Goal: Complete application form

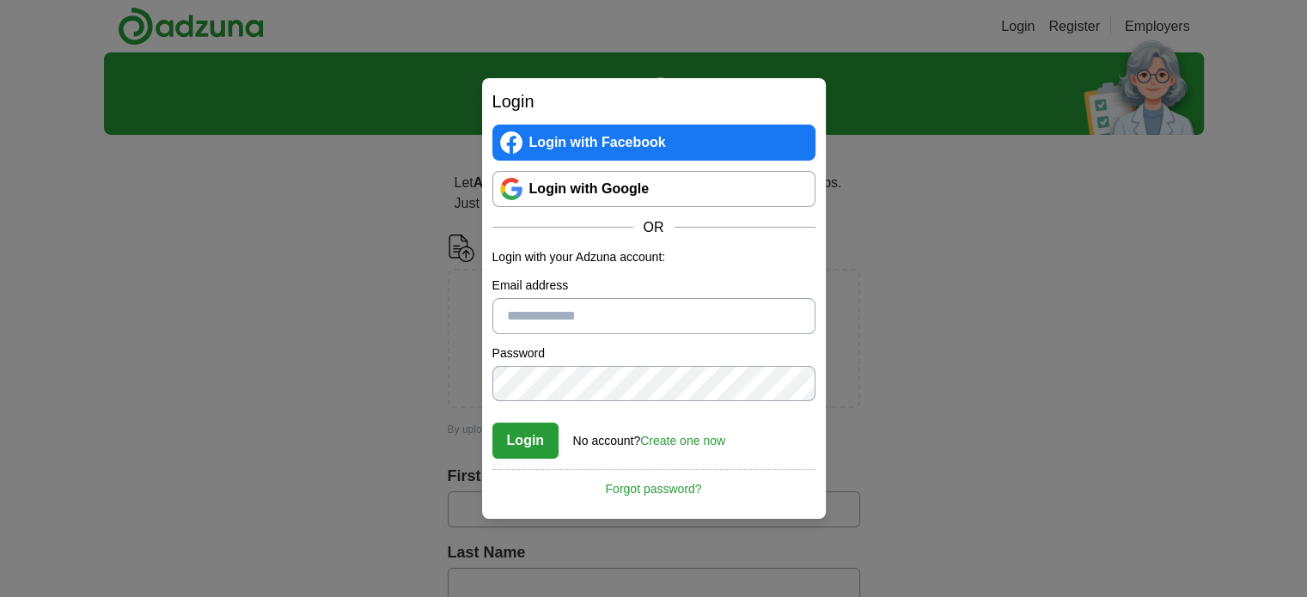
click at [674, 441] on link "Create one now" at bounding box center [682, 441] width 85 height 14
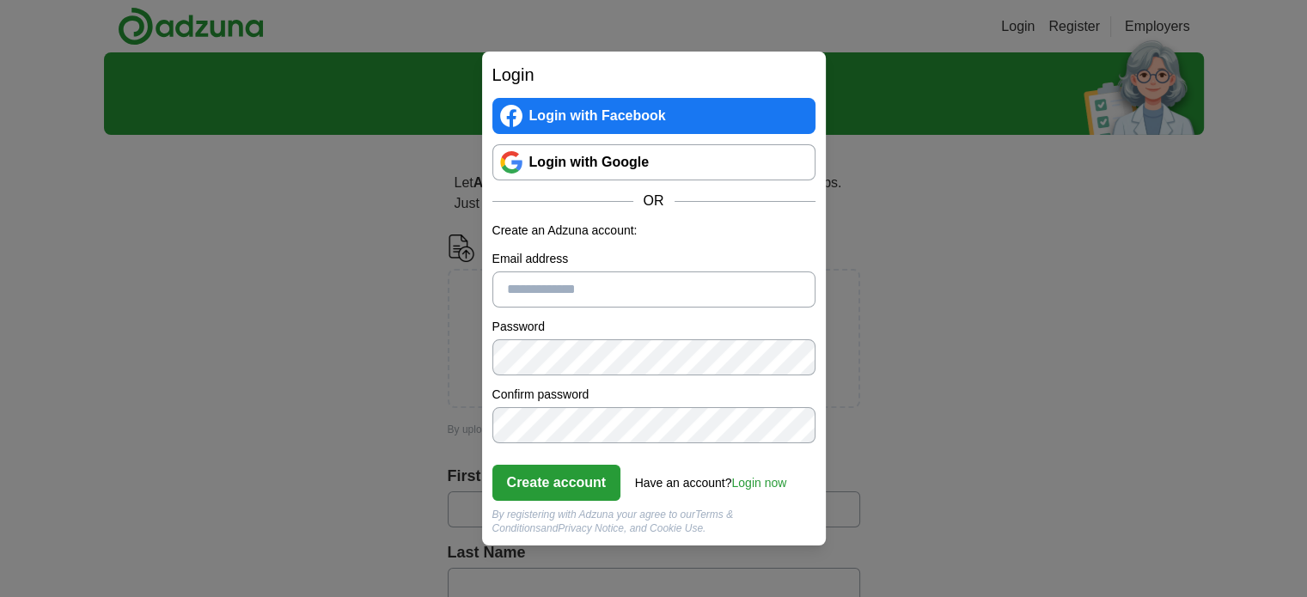
click at [645, 287] on input "Email address" at bounding box center [653, 290] width 323 height 36
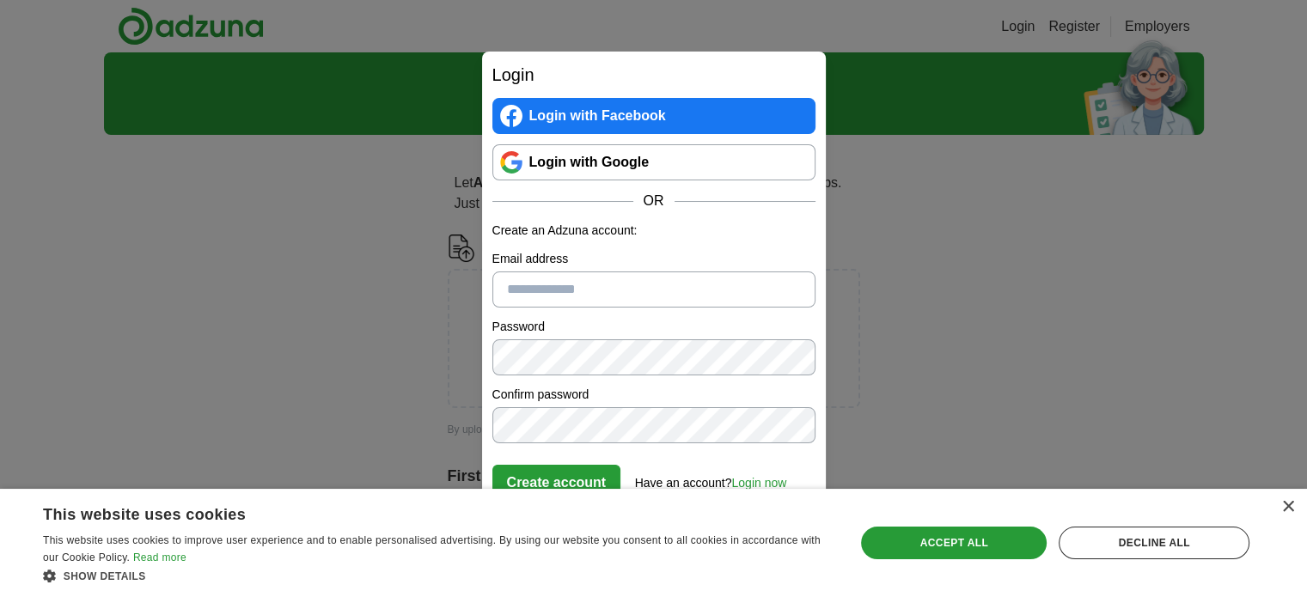
type input "**********"
click at [1291, 508] on div "×" at bounding box center [1287, 507] width 13 height 13
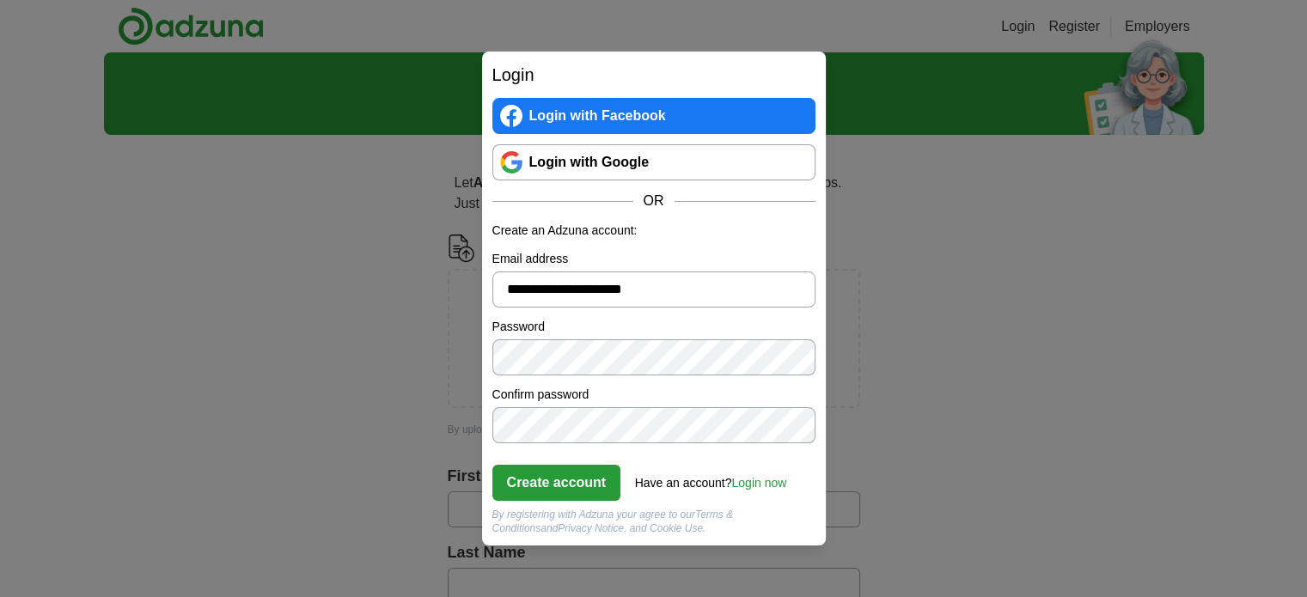
click at [574, 485] on button "Create account" at bounding box center [556, 483] width 129 height 36
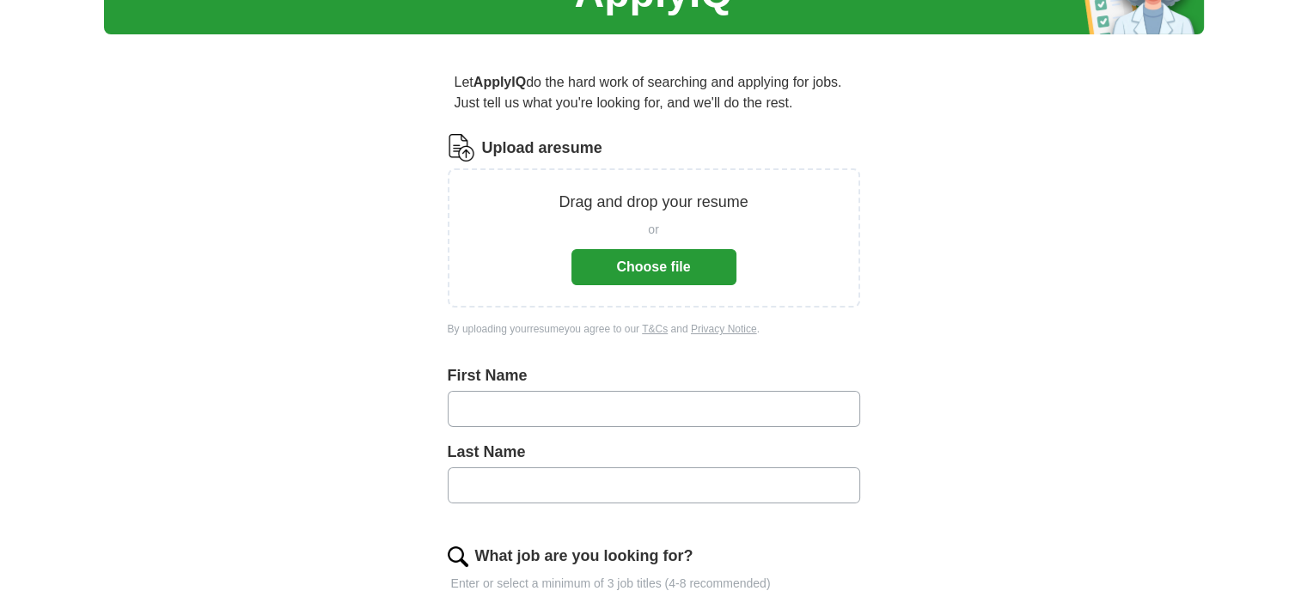
scroll to position [258, 0]
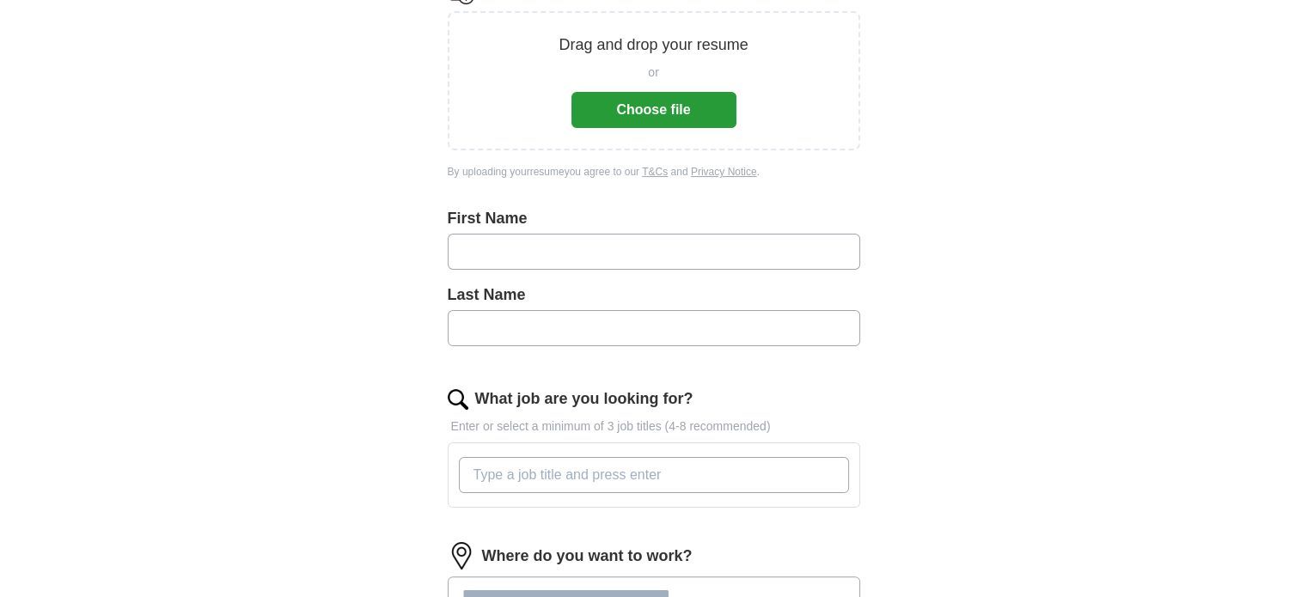
click at [690, 119] on button "Choose file" at bounding box center [653, 110] width 165 height 36
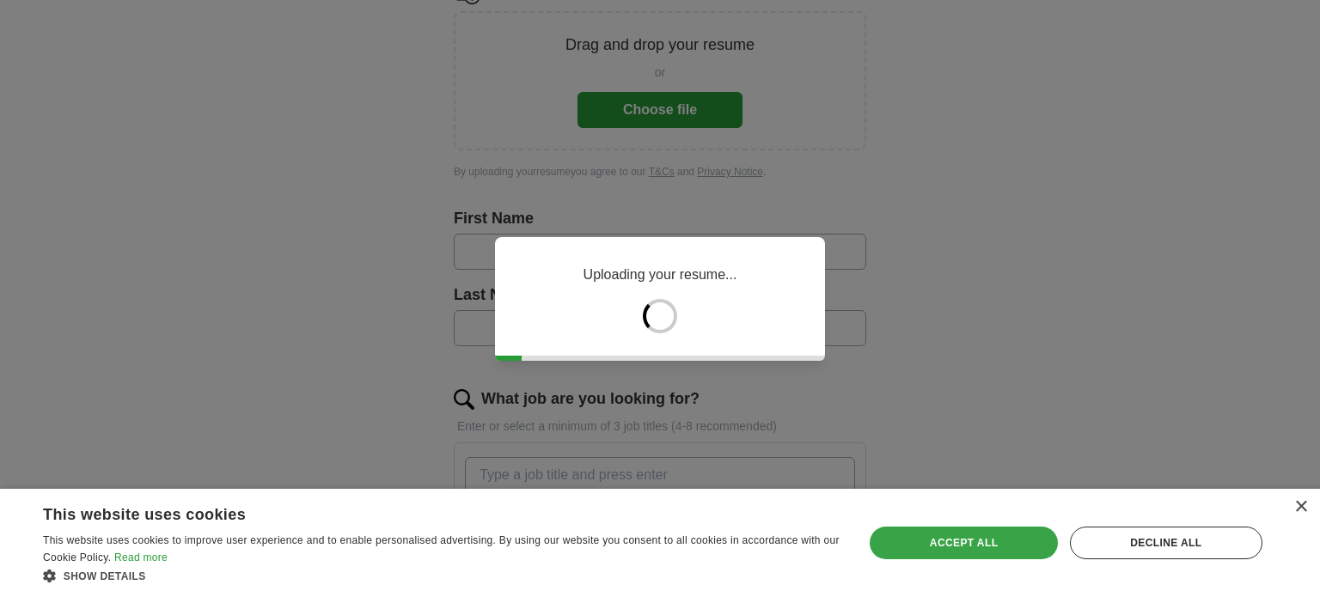
click at [928, 544] on div "Accept all" at bounding box center [963, 543] width 187 height 33
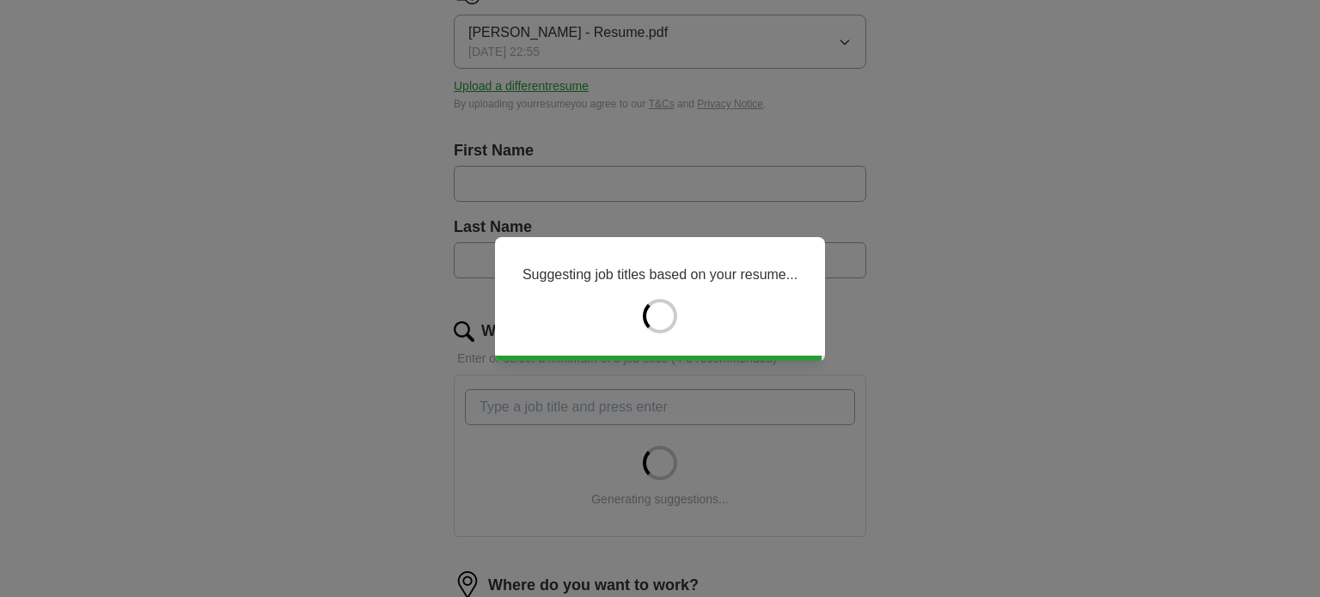
type input "****"
type input "********"
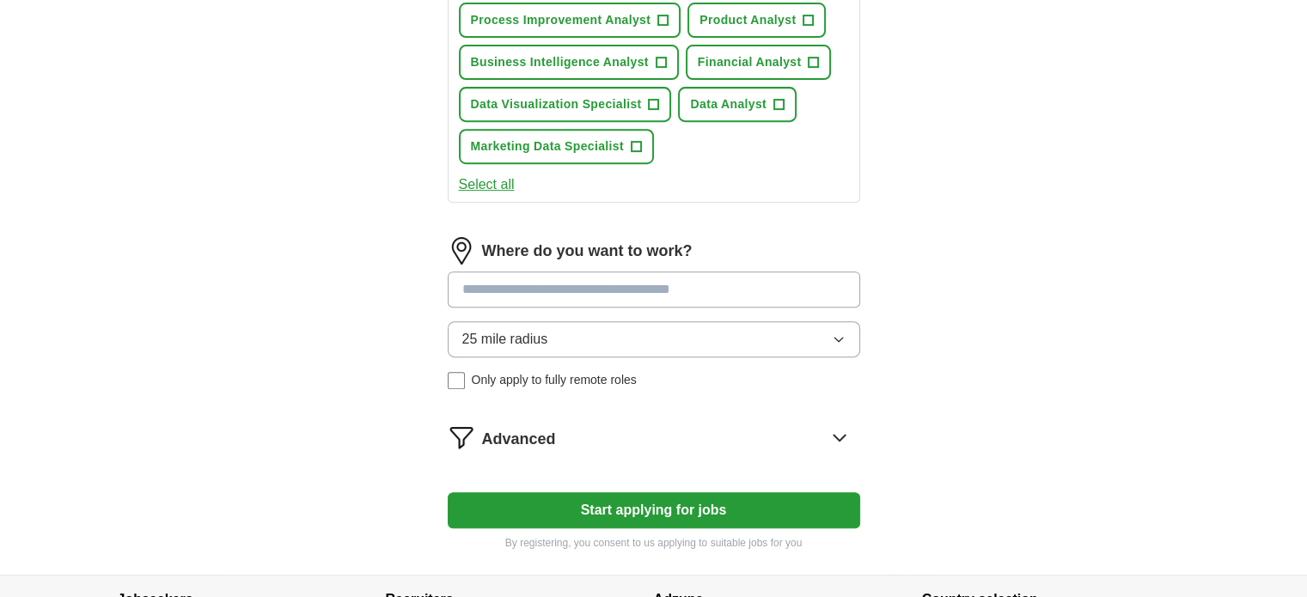
scroll to position [773, 0]
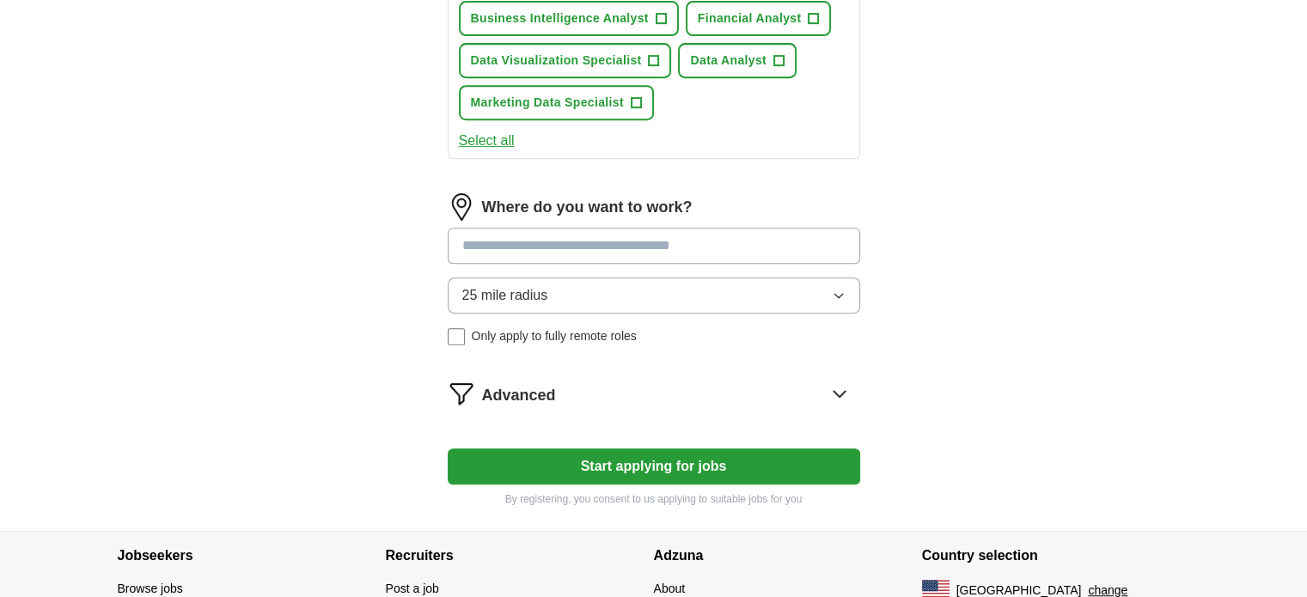
click at [599, 242] on input at bounding box center [654, 246] width 412 height 36
type input "*******"
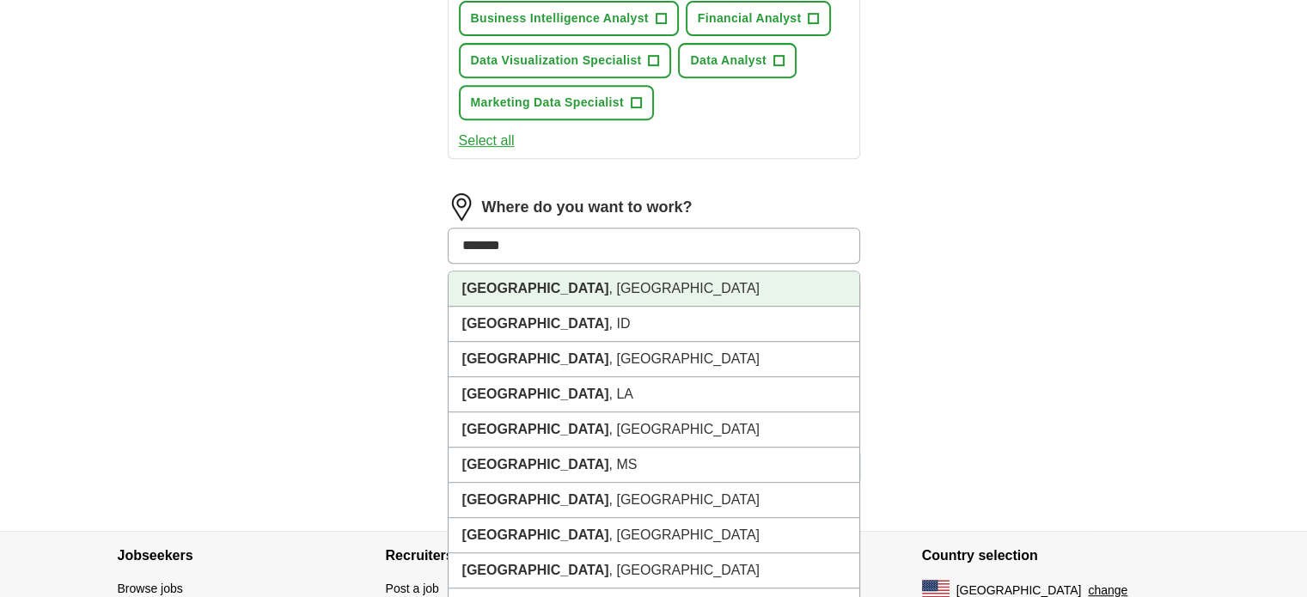
click at [595, 279] on li "Atlanta , GA" at bounding box center [654, 289] width 411 height 35
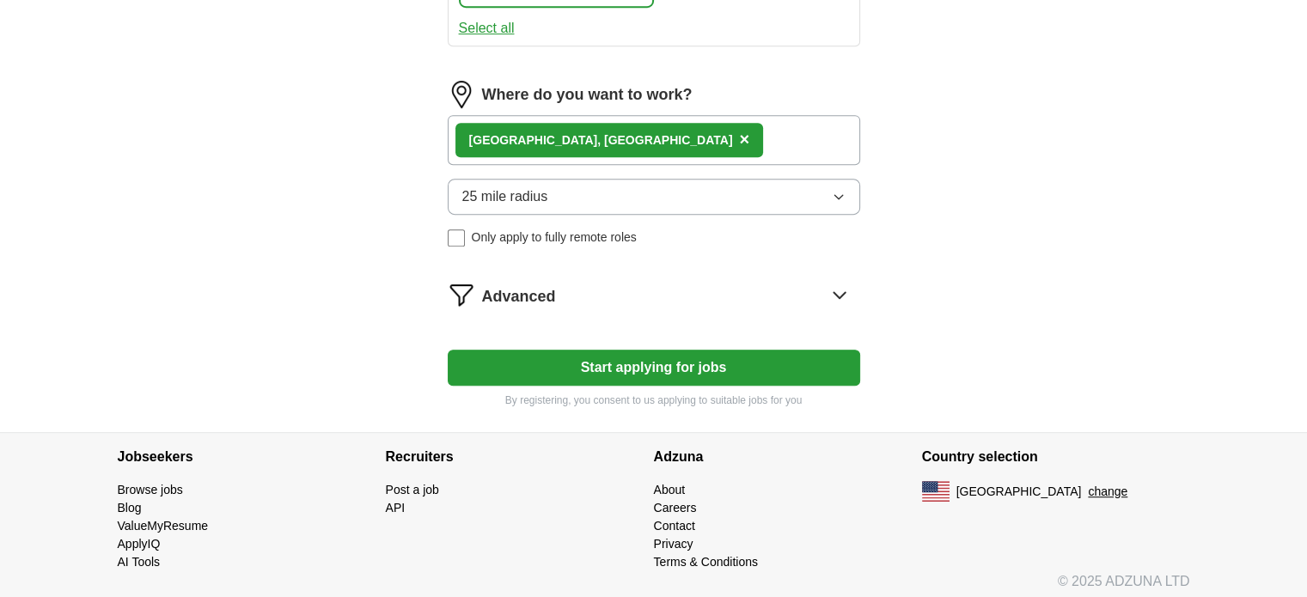
scroll to position [888, 0]
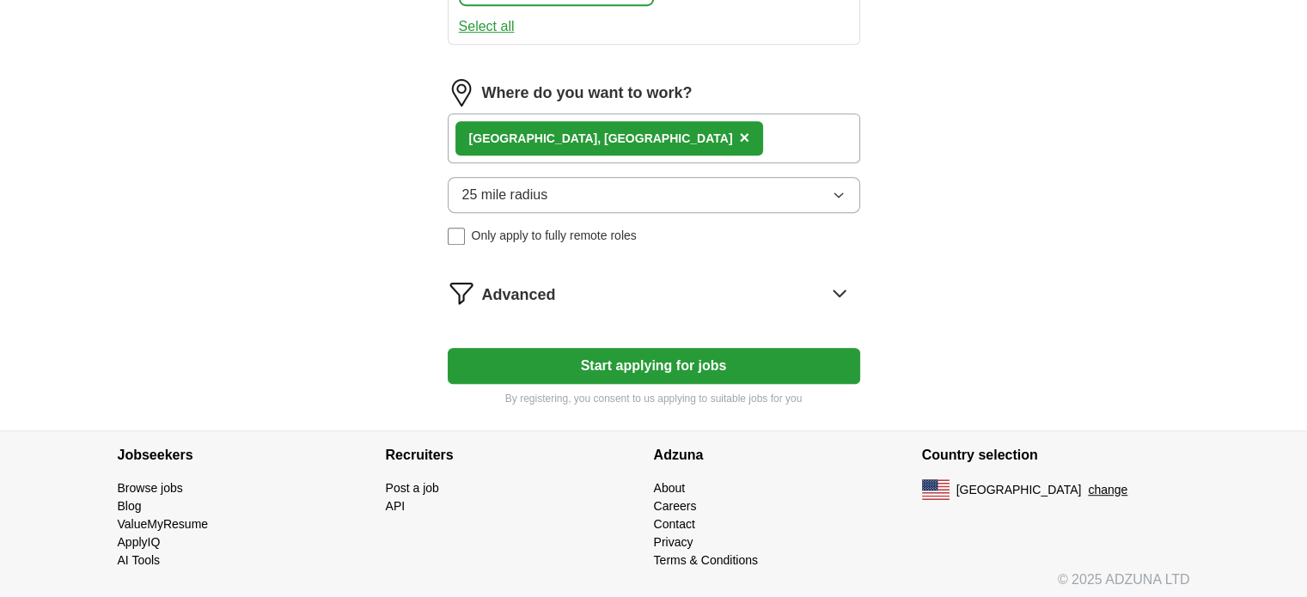
click at [713, 293] on div "Advanced" at bounding box center [671, 292] width 378 height 27
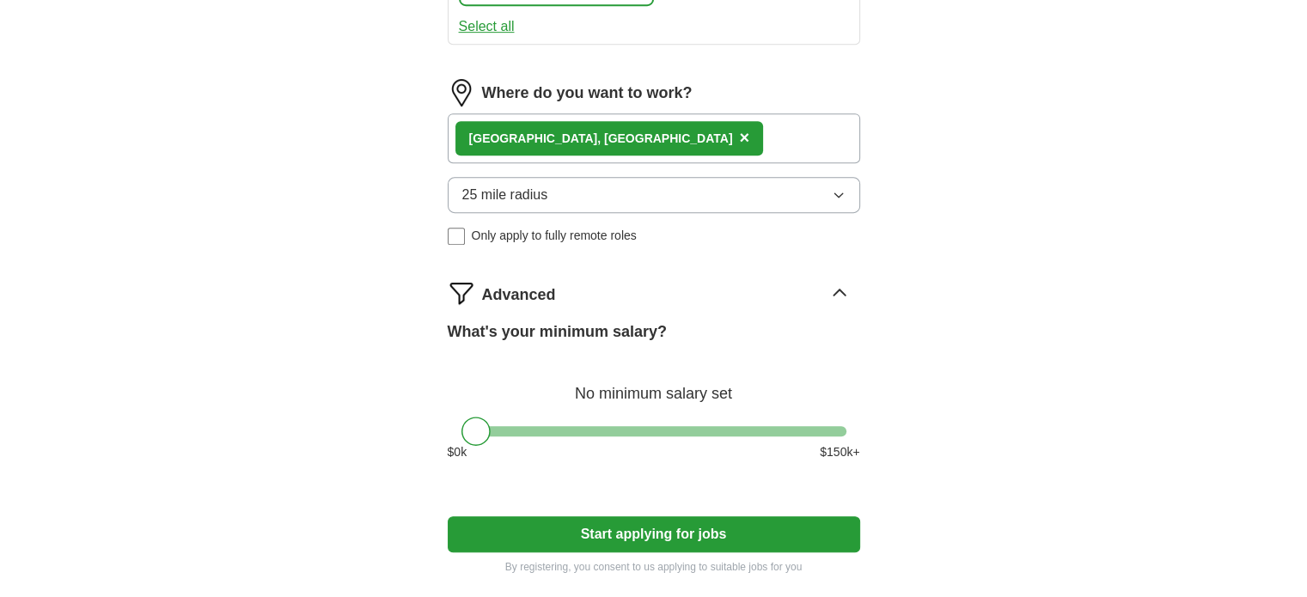
click at [710, 532] on button "Start applying for jobs" at bounding box center [654, 534] width 412 height 36
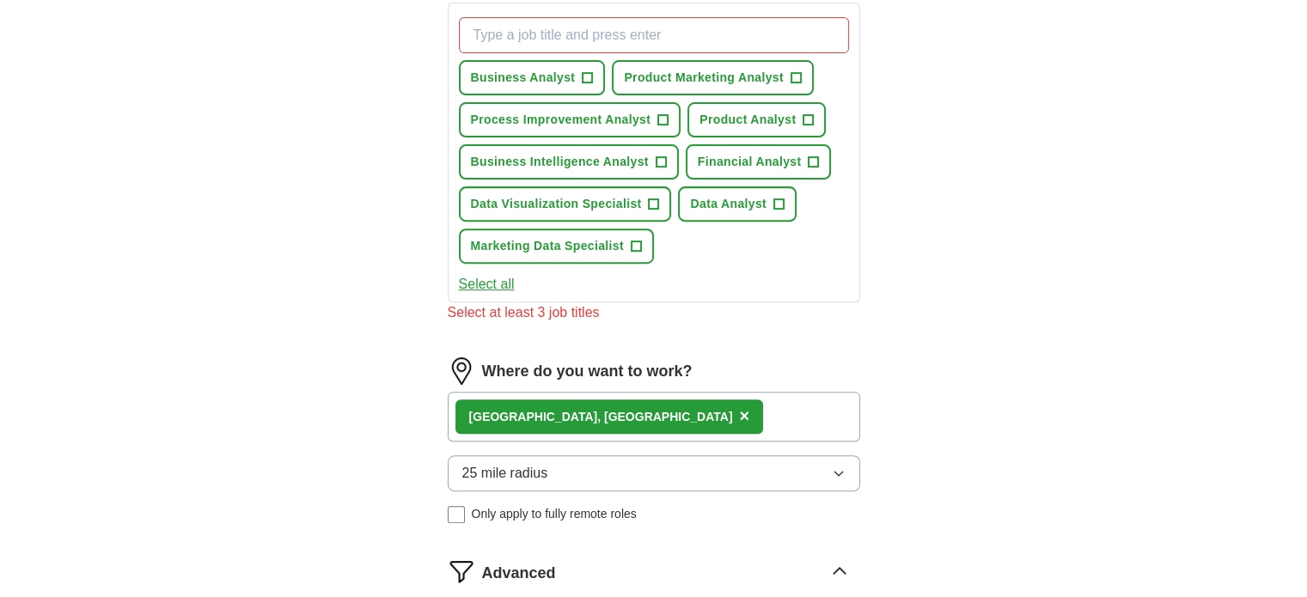
scroll to position [458, 0]
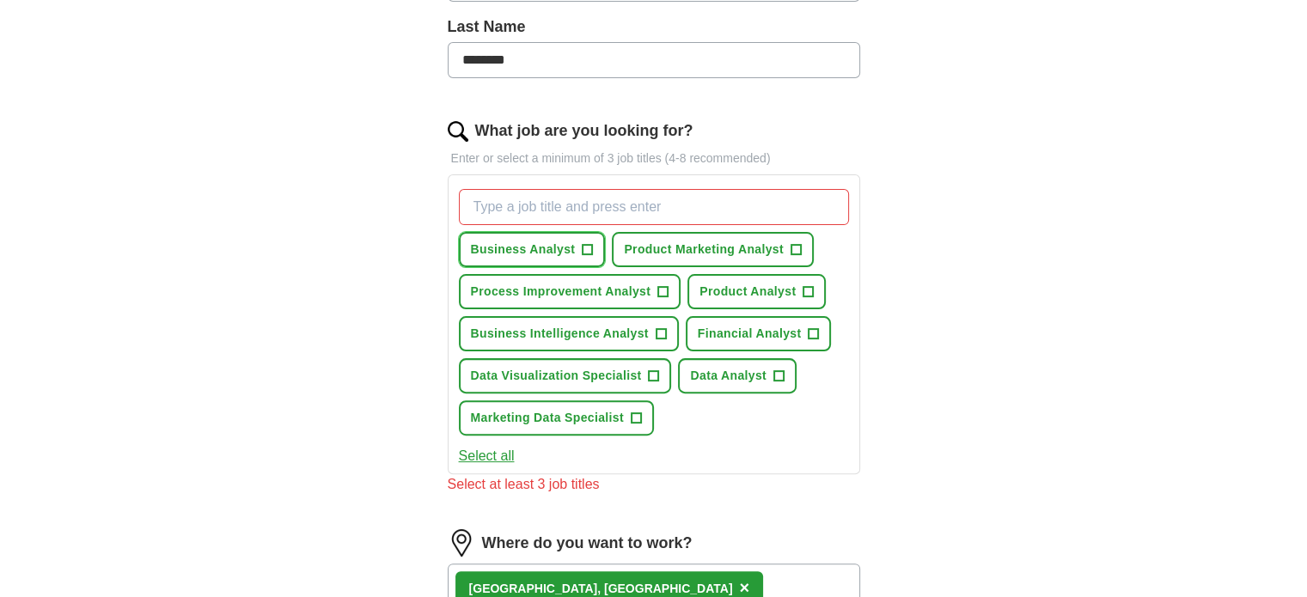
click at [584, 243] on span "+" at bounding box center [588, 250] width 10 height 14
click at [805, 329] on button "Financial Analyst +" at bounding box center [759, 333] width 146 height 35
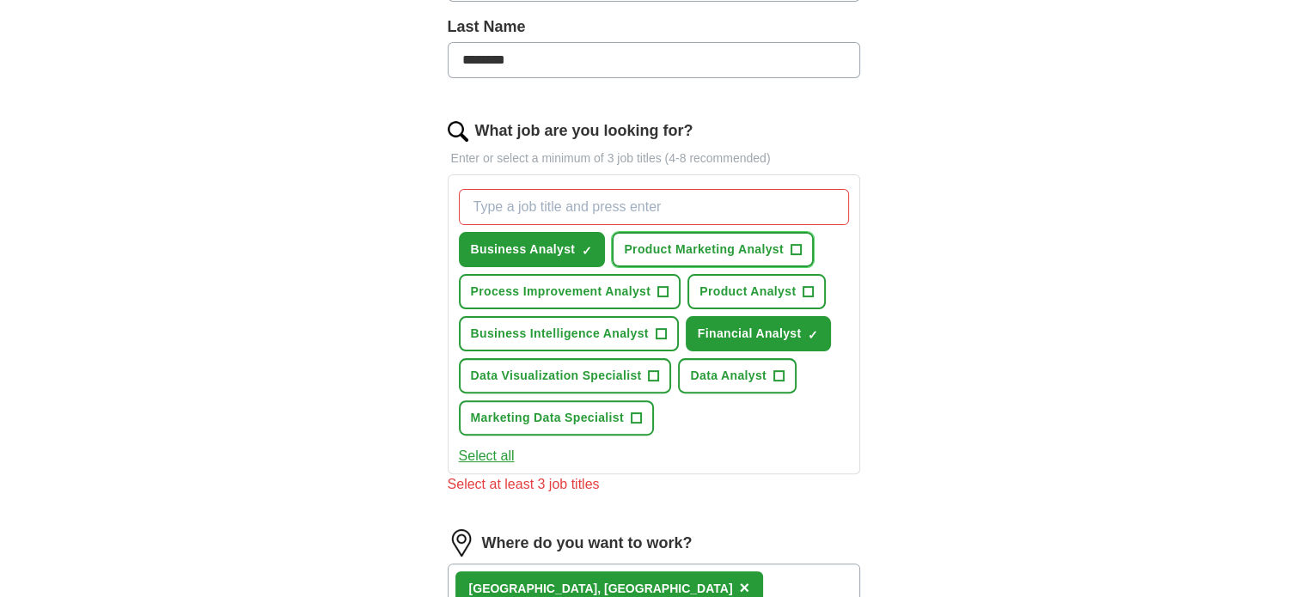
click at [801, 241] on button "Product Marketing Analyst +" at bounding box center [713, 249] width 202 height 35
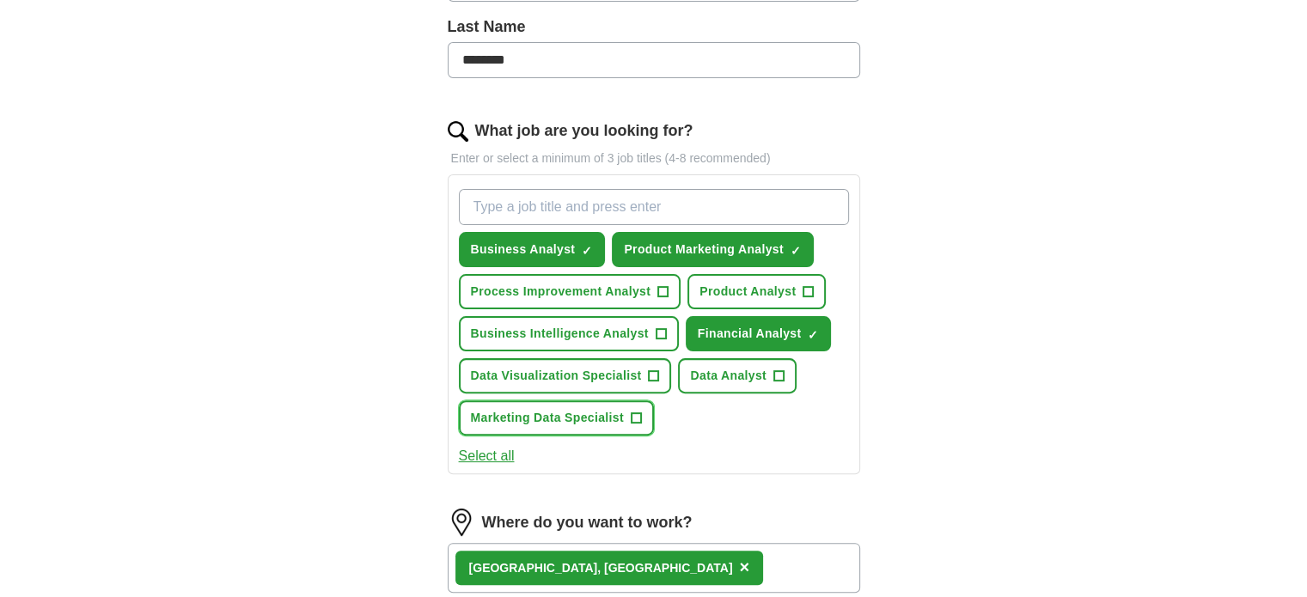
click at [636, 420] on button "Marketing Data Specialist +" at bounding box center [556, 417] width 195 height 35
click at [661, 289] on span "+" at bounding box center [663, 292] width 10 height 14
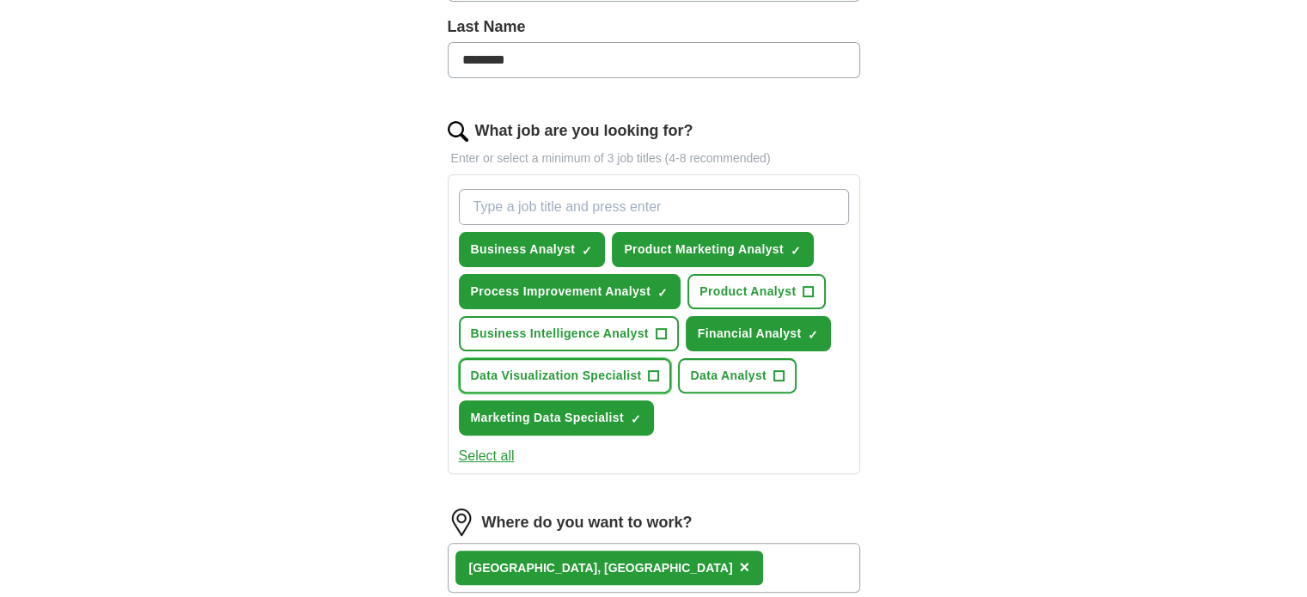
click at [649, 374] on span "+" at bounding box center [654, 376] width 10 height 14
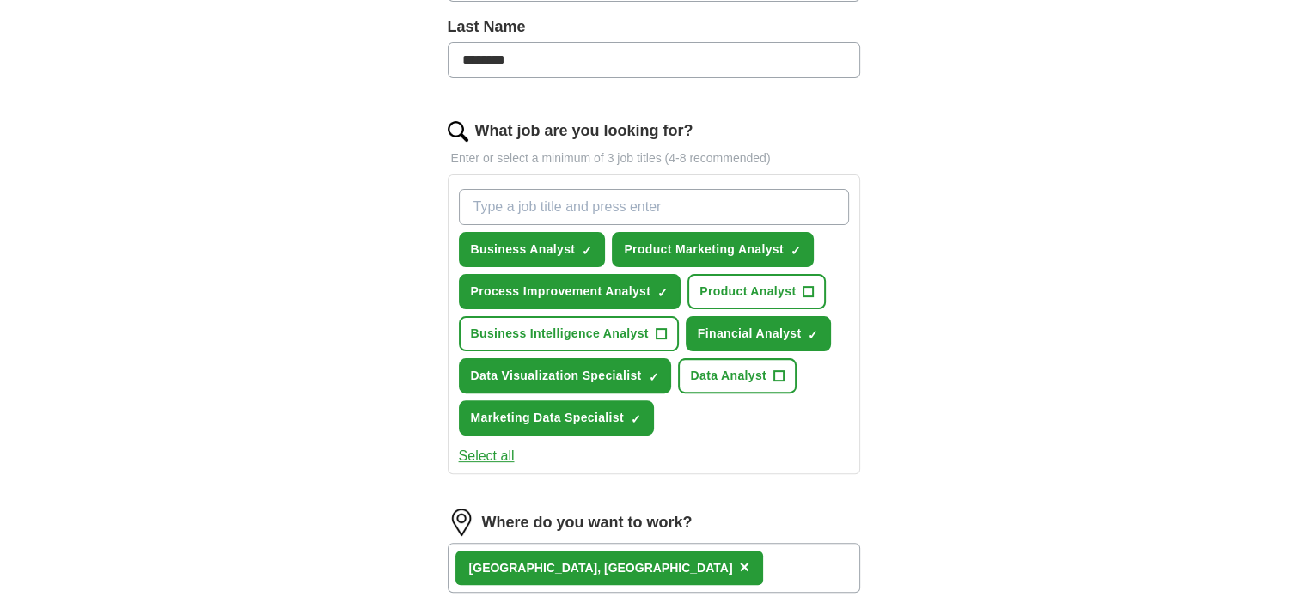
click at [701, 217] on input "What job are you looking for?" at bounding box center [654, 207] width 390 height 36
type input "n"
type input "a"
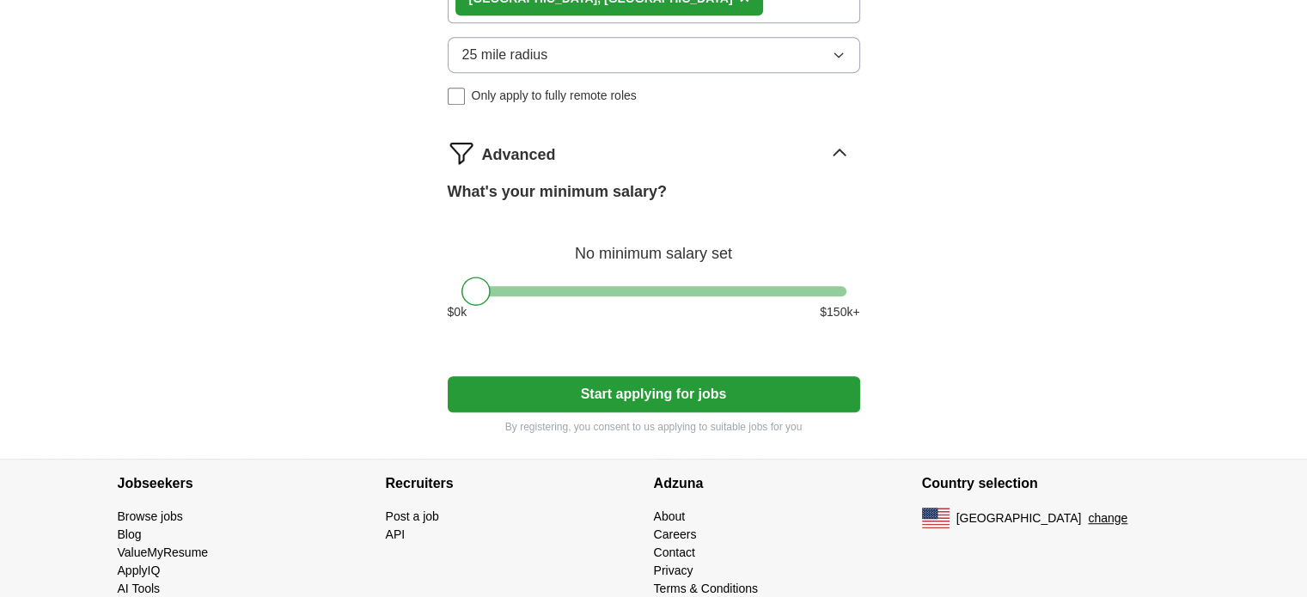
scroll to position [1056, 0]
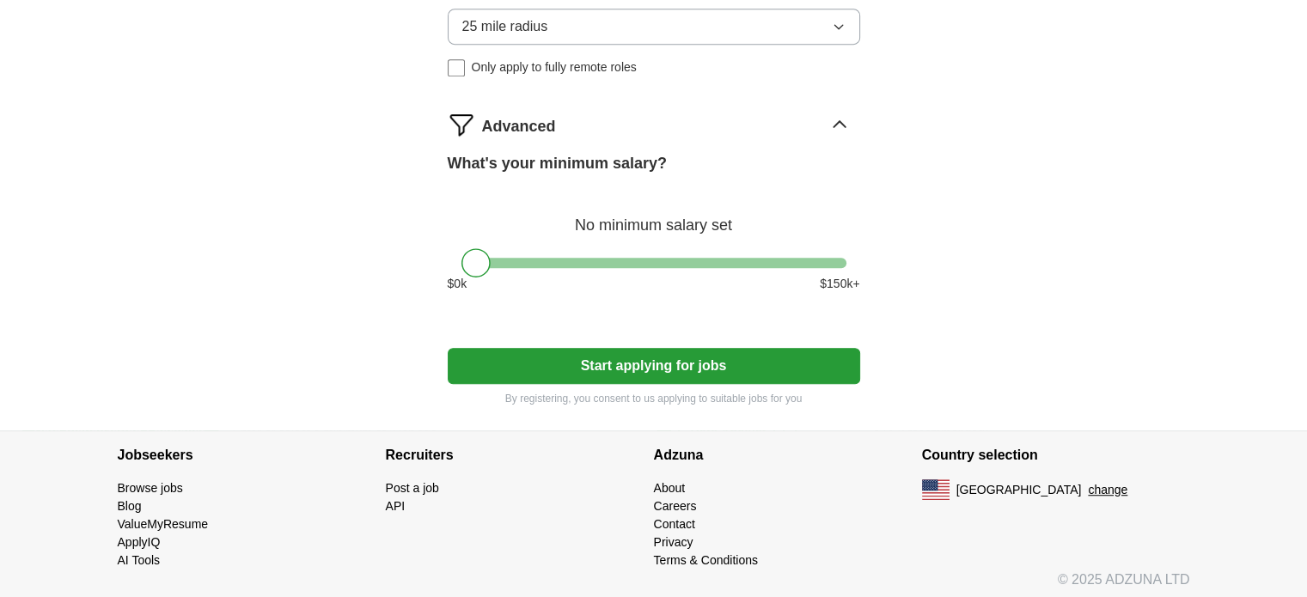
click at [815, 363] on button "Start applying for jobs" at bounding box center [654, 366] width 412 height 36
select select "**"
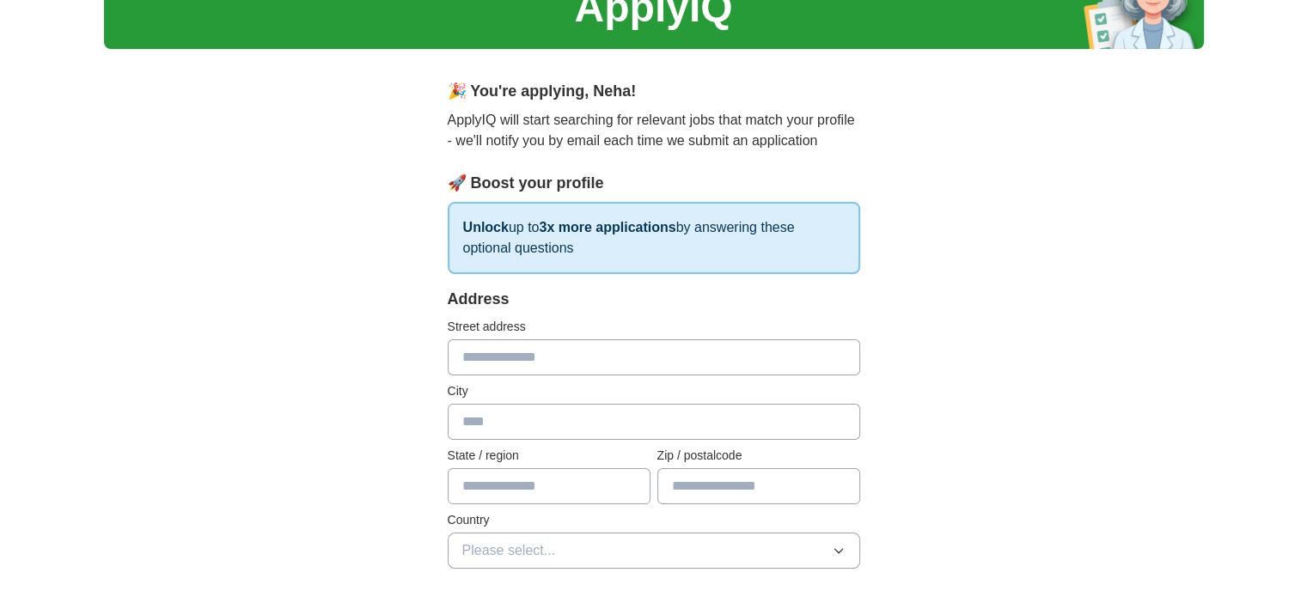
scroll to position [344, 0]
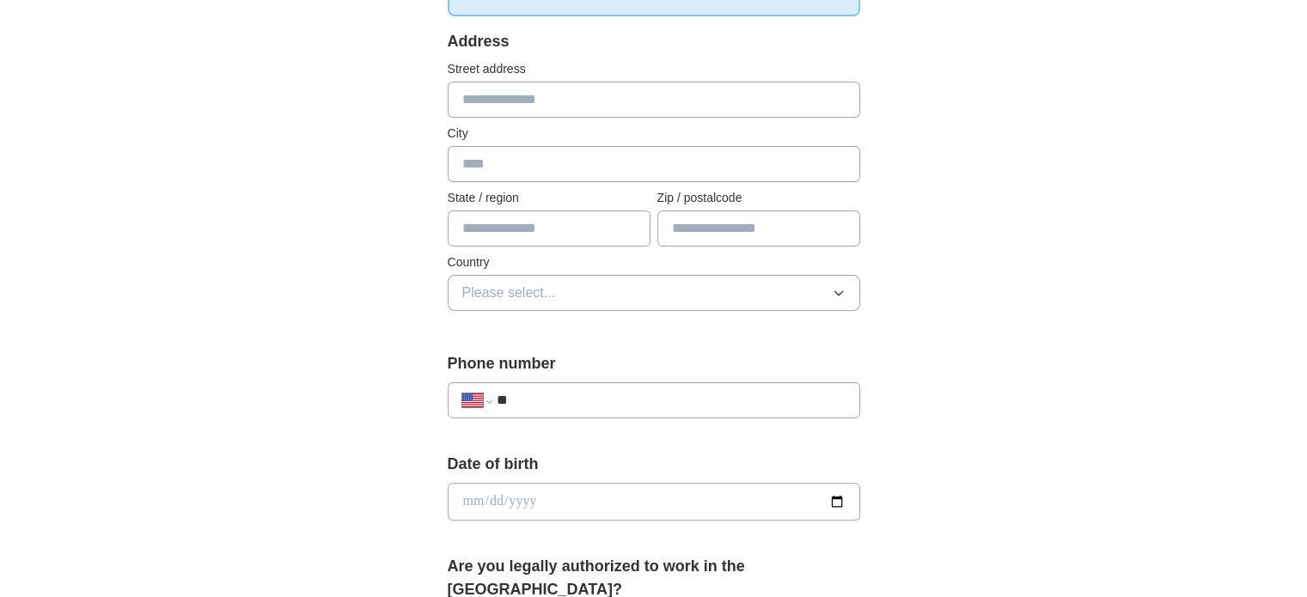
click at [530, 154] on input "text" at bounding box center [654, 164] width 412 height 36
type input "*******"
type input "*****"
click at [496, 275] on button "Please select..." at bounding box center [654, 293] width 412 height 36
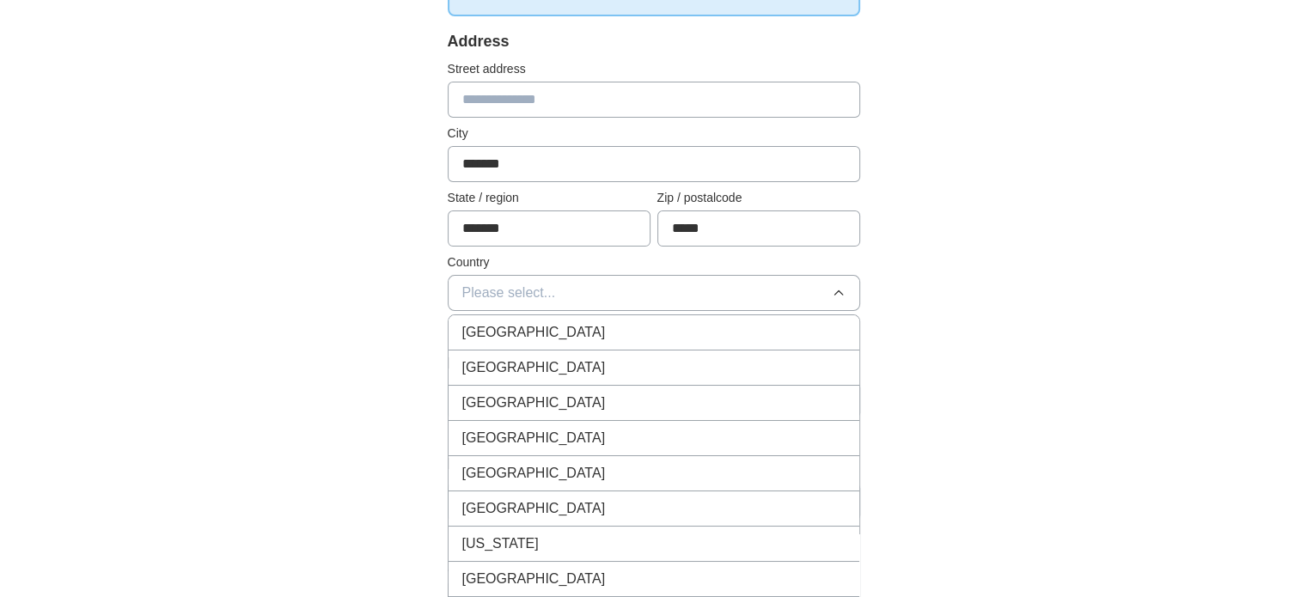
click at [474, 375] on span "United States" at bounding box center [533, 367] width 143 height 21
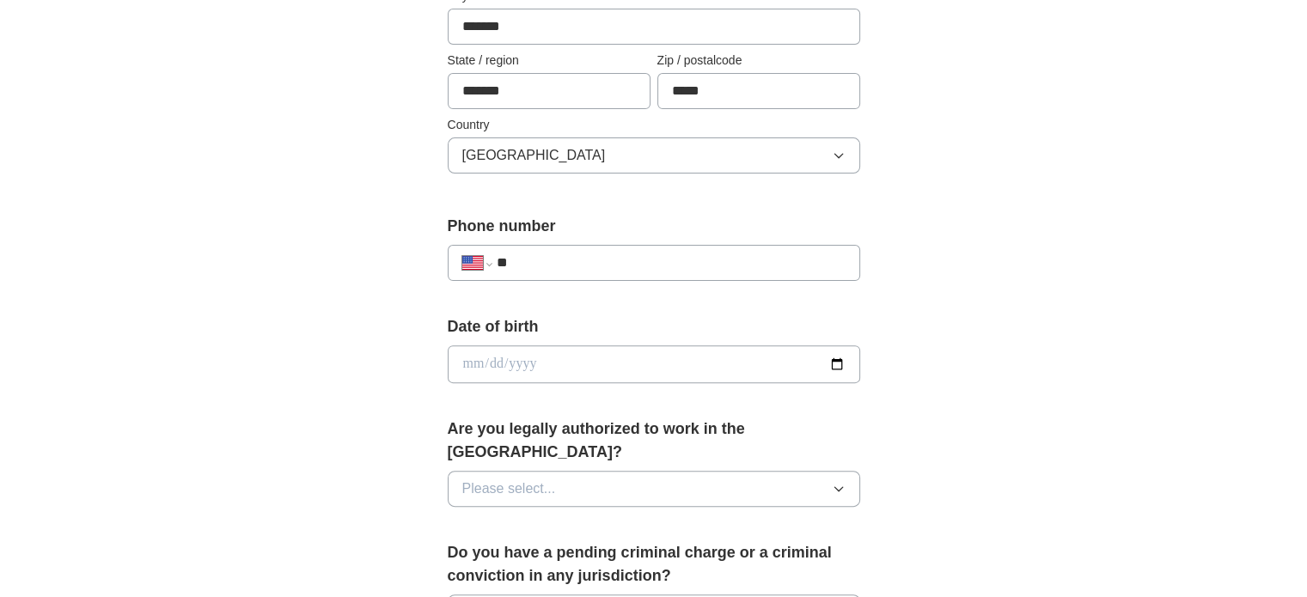
scroll to position [482, 0]
click at [588, 257] on input "**" at bounding box center [670, 262] width 349 height 21
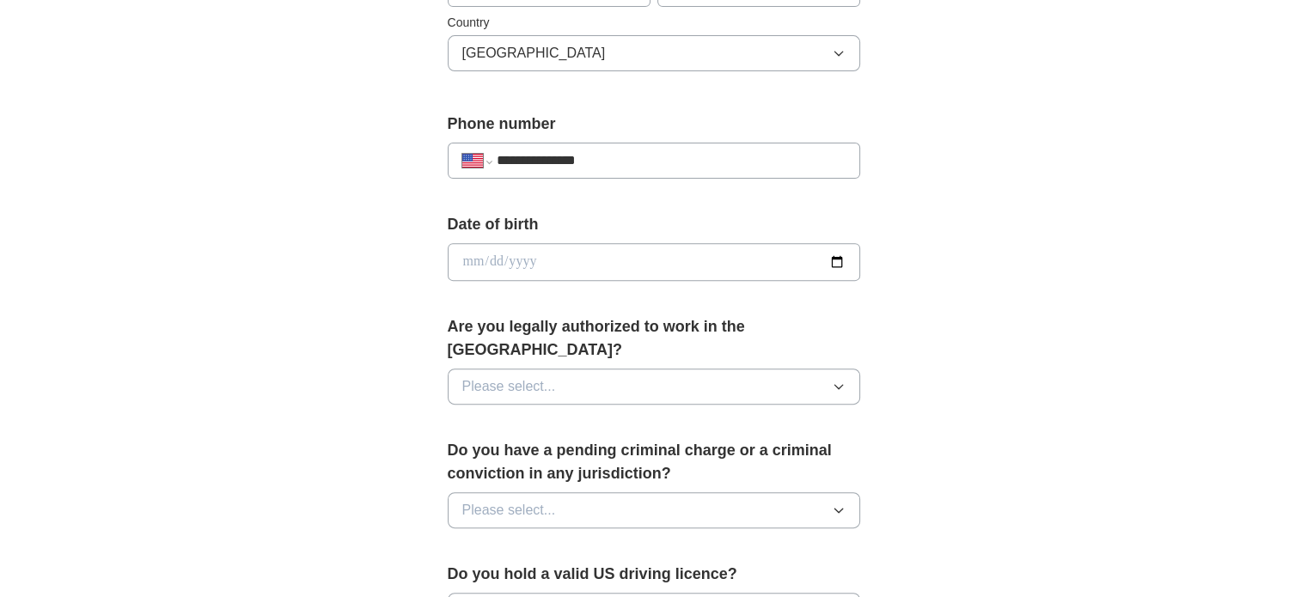
scroll to position [703, 0]
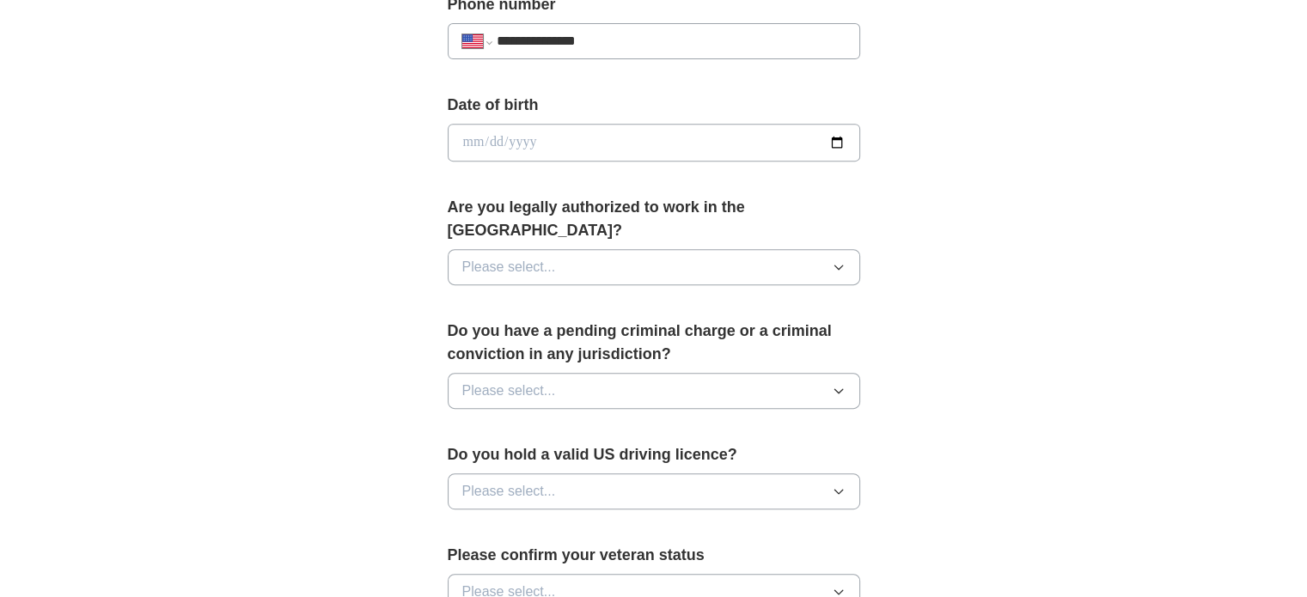
type input "**********"
click at [504, 257] on span "Please select..." at bounding box center [509, 267] width 94 height 21
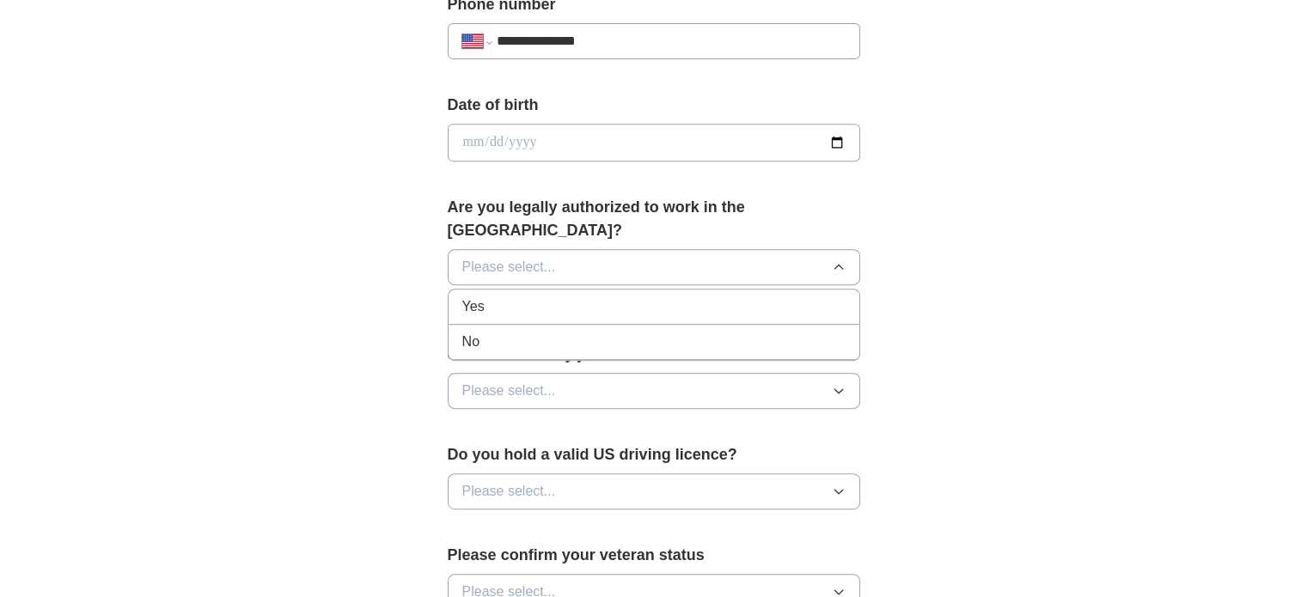
click at [510, 296] on div "Yes" at bounding box center [653, 306] width 383 height 21
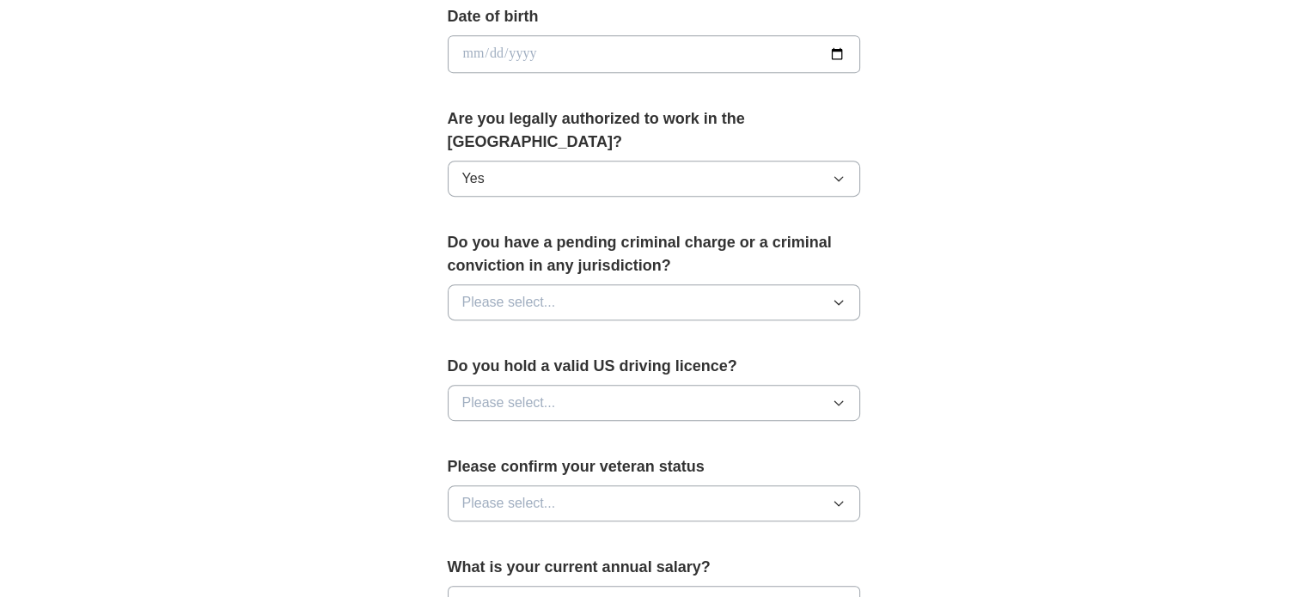
scroll to position [875, 0]
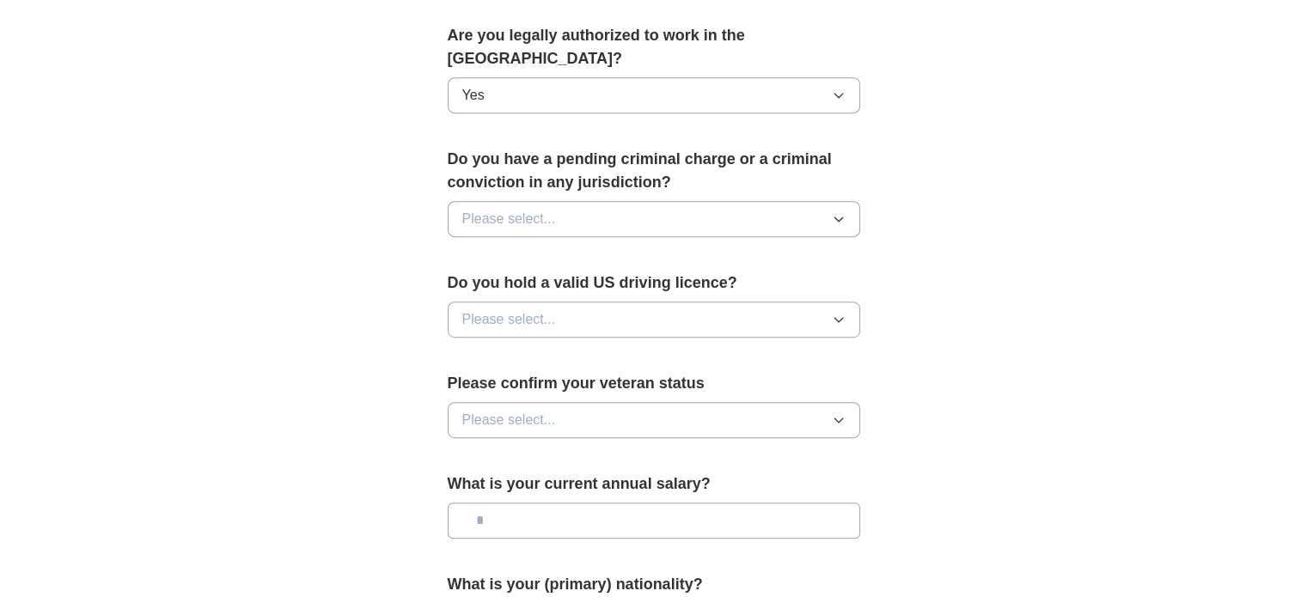
click at [711, 201] on button "Please select..." at bounding box center [654, 219] width 412 height 36
click at [485, 284] on div "No" at bounding box center [653, 294] width 383 height 21
click at [574, 302] on button "Please select..." at bounding box center [654, 320] width 412 height 36
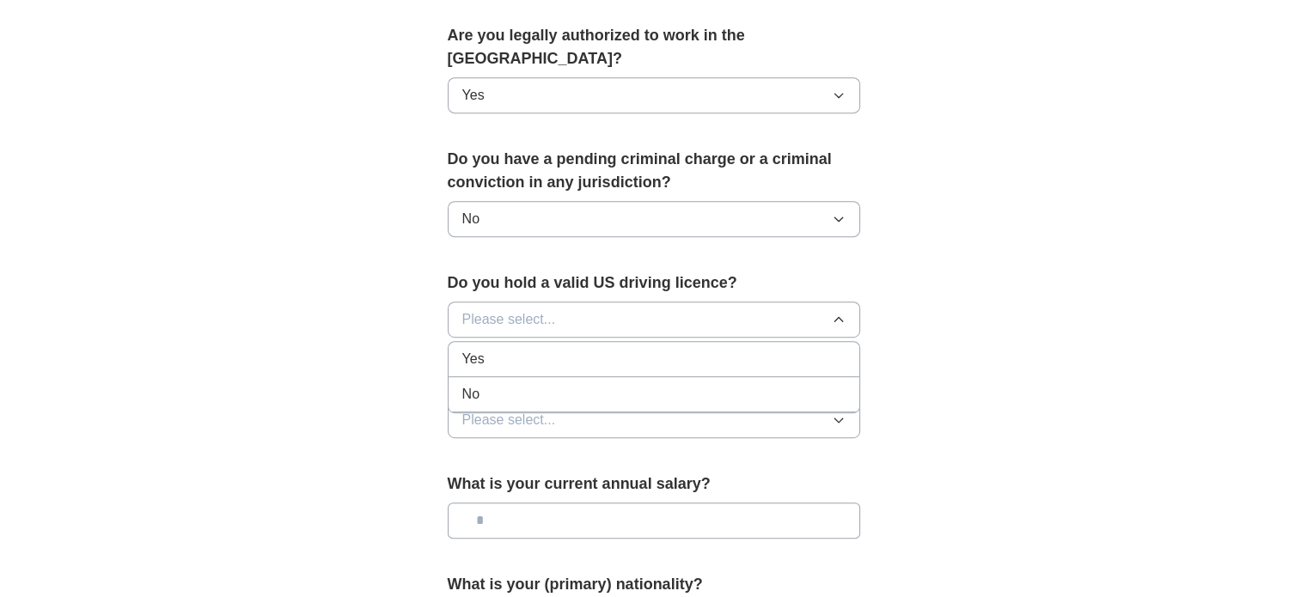
click at [480, 349] on span "Yes" at bounding box center [473, 359] width 22 height 21
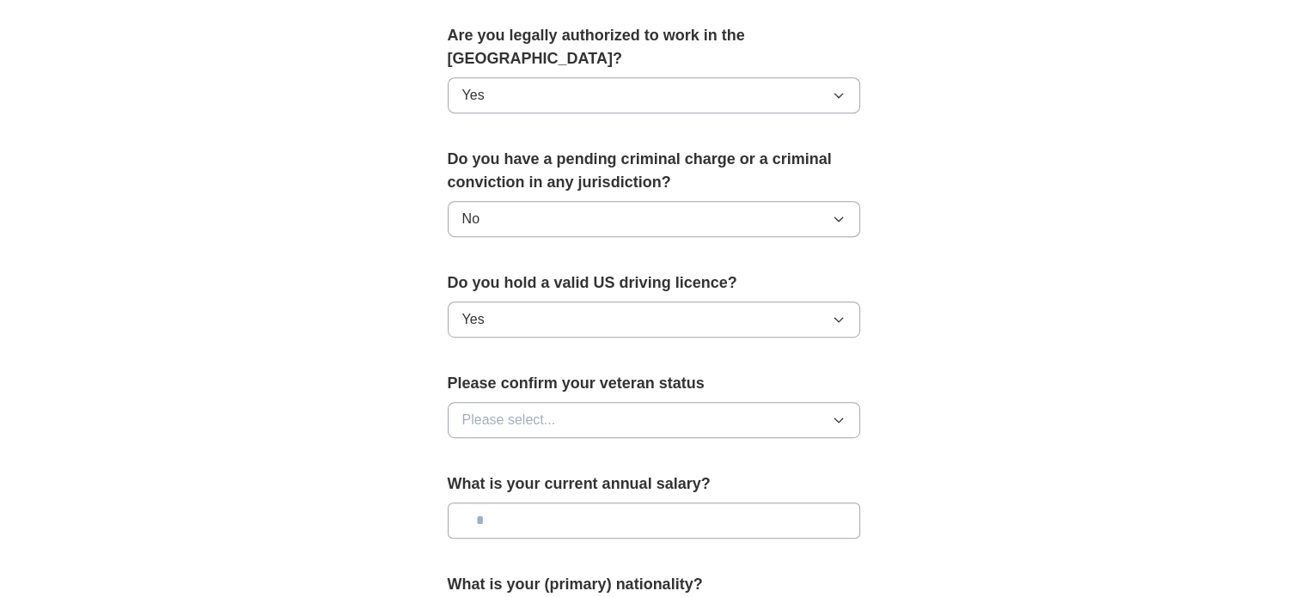
click at [584, 402] on button "Please select..." at bounding box center [654, 420] width 412 height 36
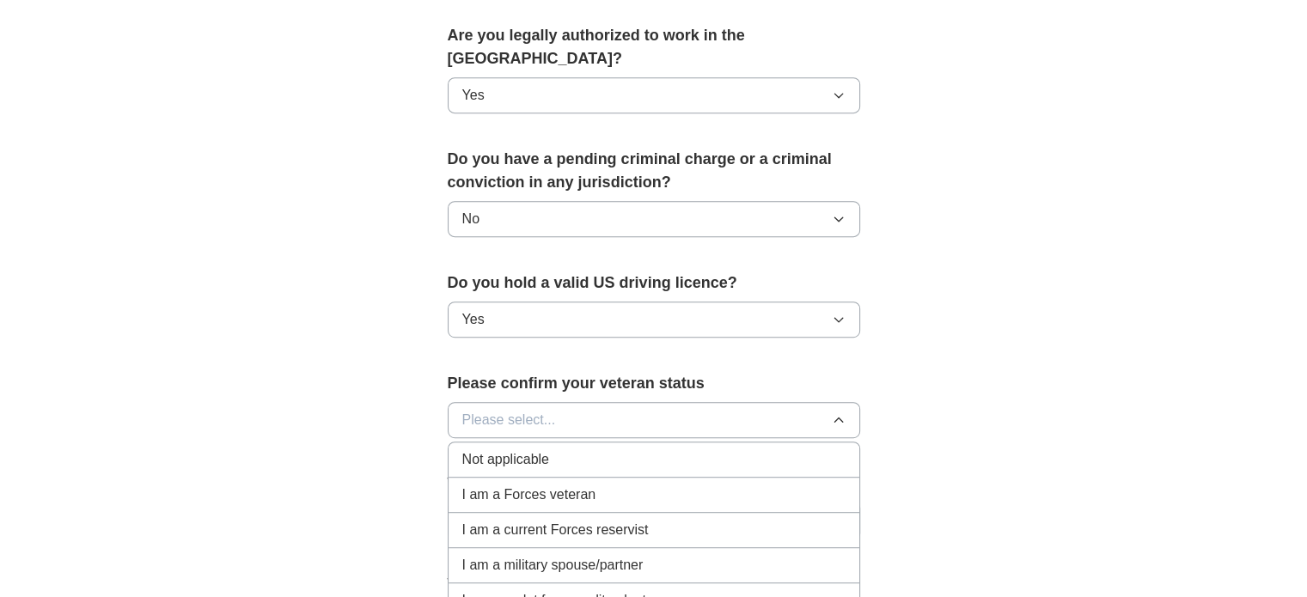
click at [555, 449] on div "Not applicable" at bounding box center [653, 459] width 383 height 21
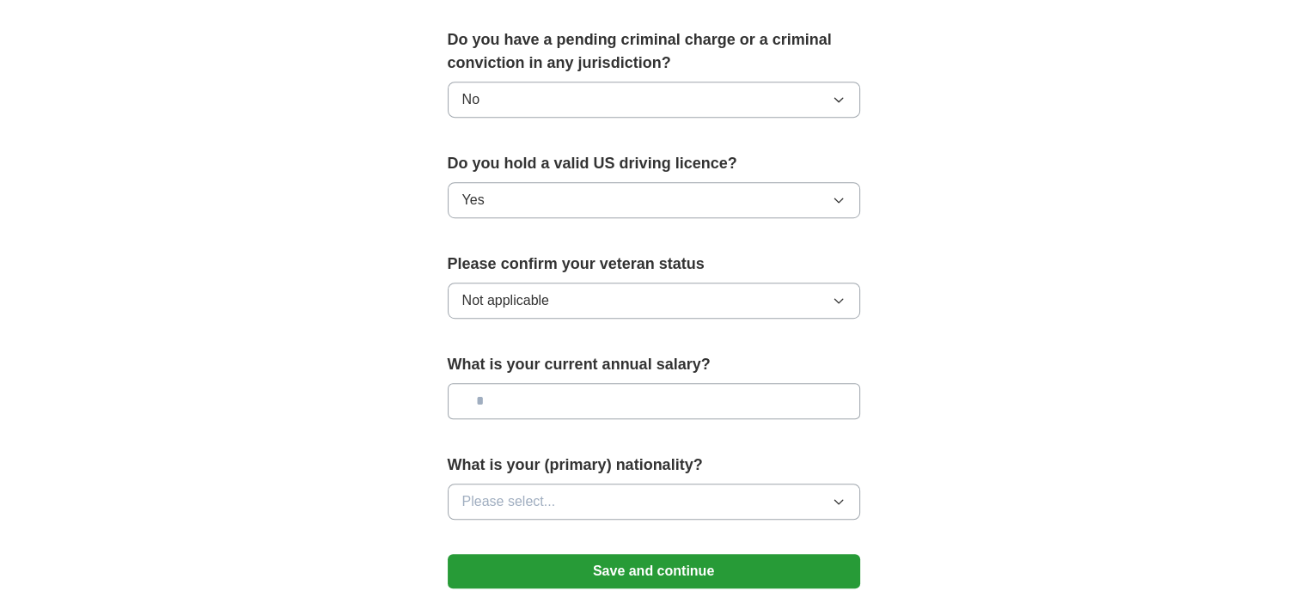
scroll to position [1165, 0]
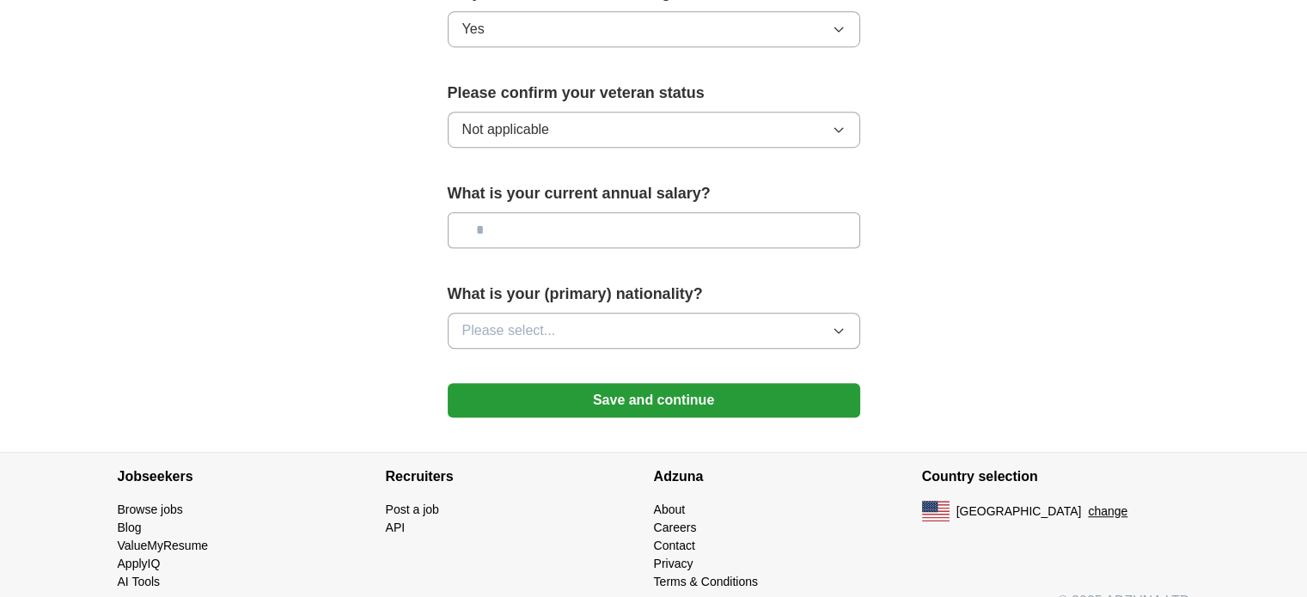
click at [509, 321] on span "Please select..." at bounding box center [509, 331] width 94 height 21
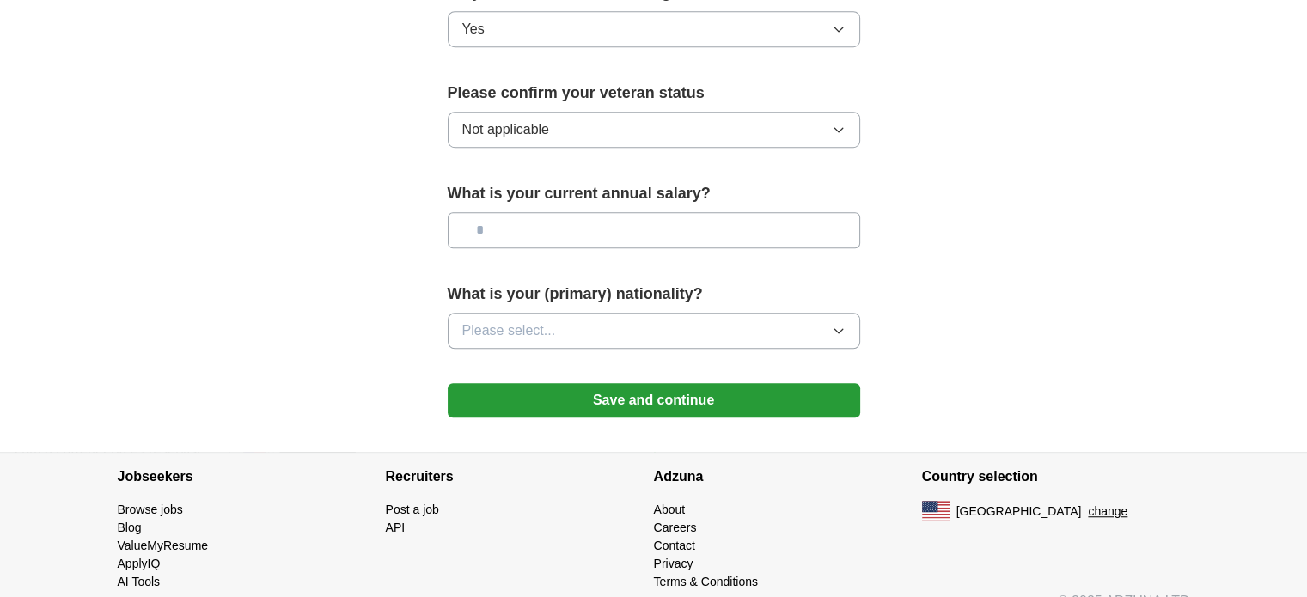
click at [646, 383] on button "Save and continue" at bounding box center [654, 400] width 412 height 34
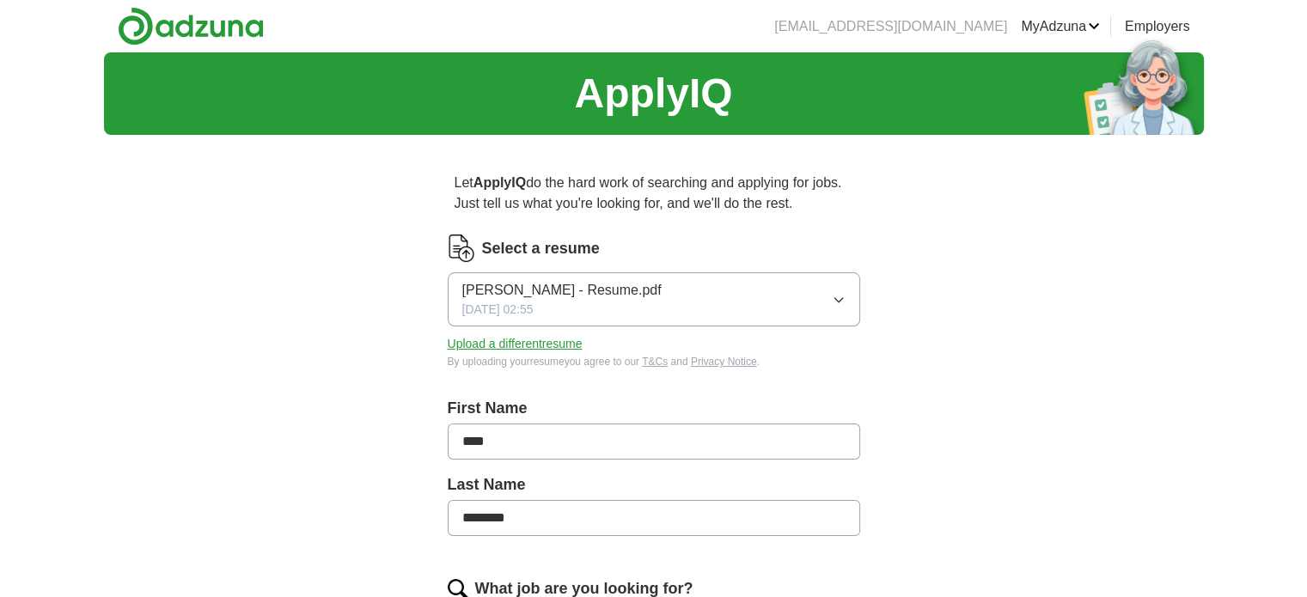
click at [0, 0] on link "Preferences" at bounding box center [0, 0] width 0 height 0
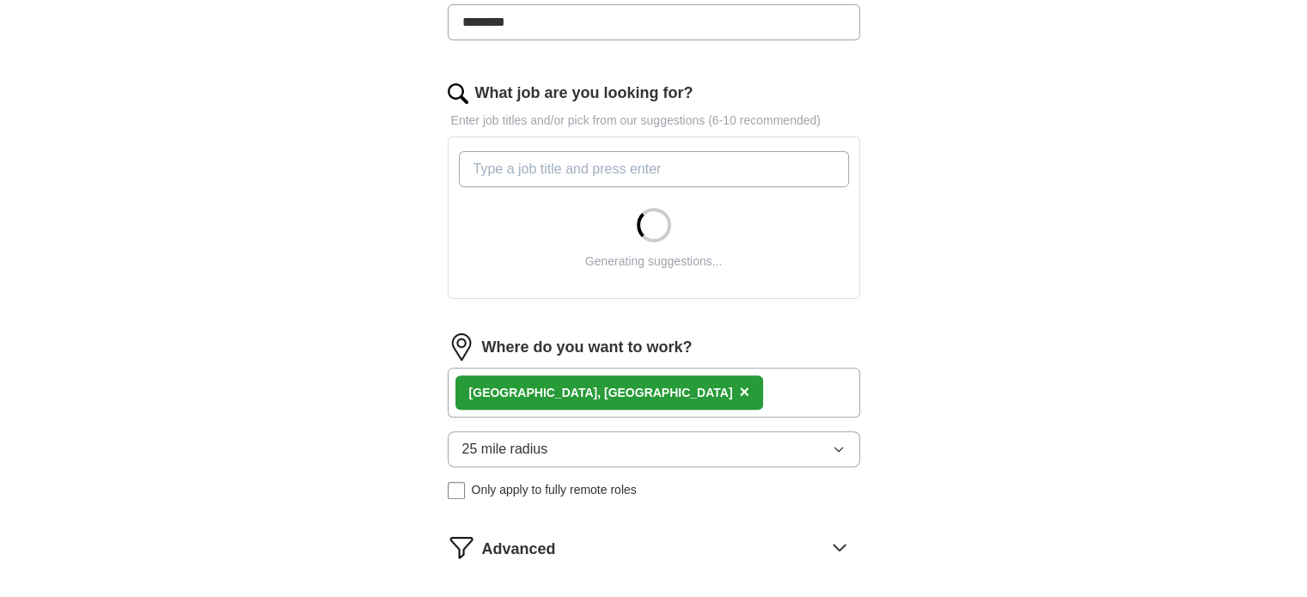
scroll to position [66, 0]
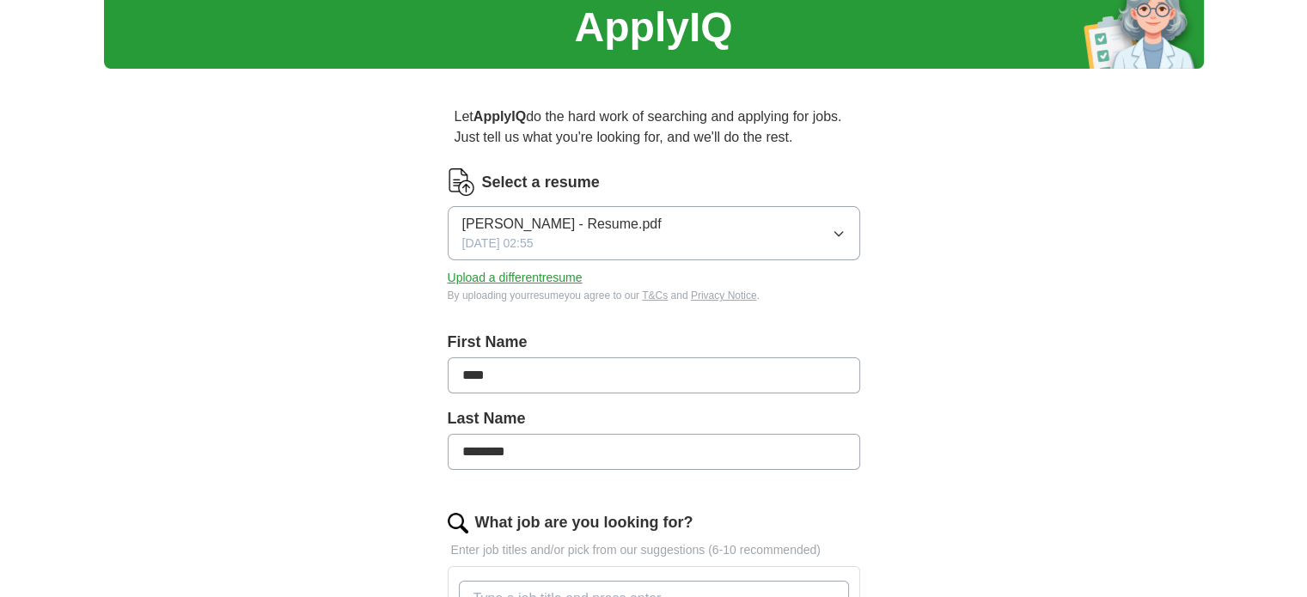
click at [797, 229] on button "Neha Kosaraju - Resume.pdf 09/17/2025, 02:55" at bounding box center [654, 233] width 412 height 54
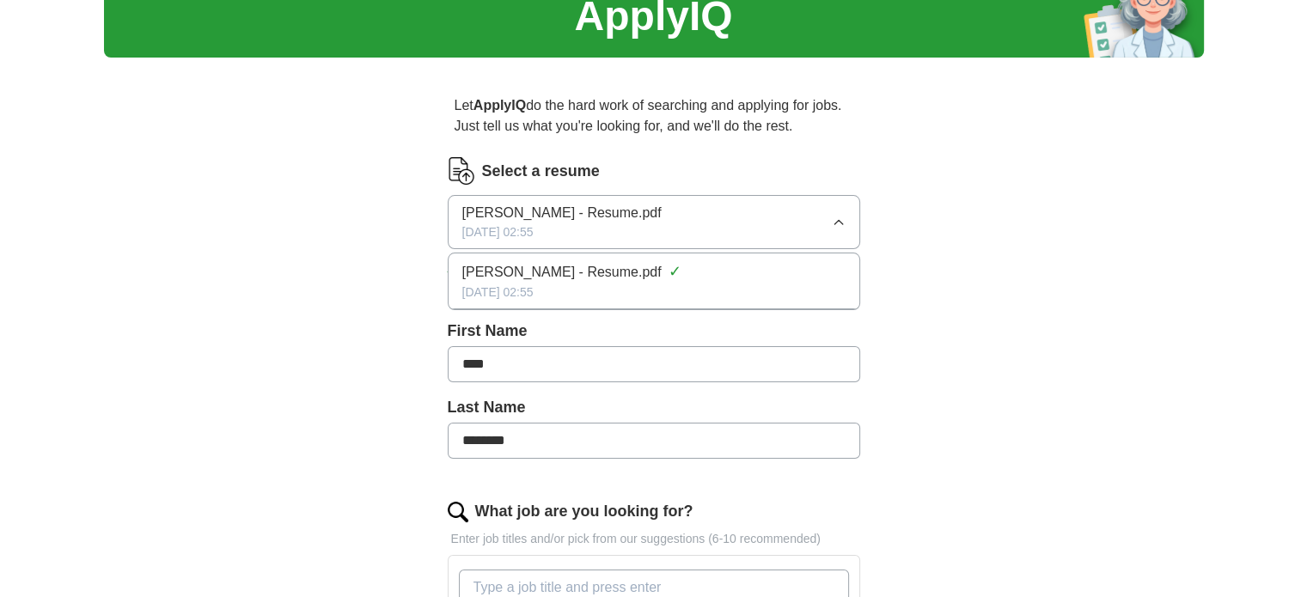
scroll to position [0, 0]
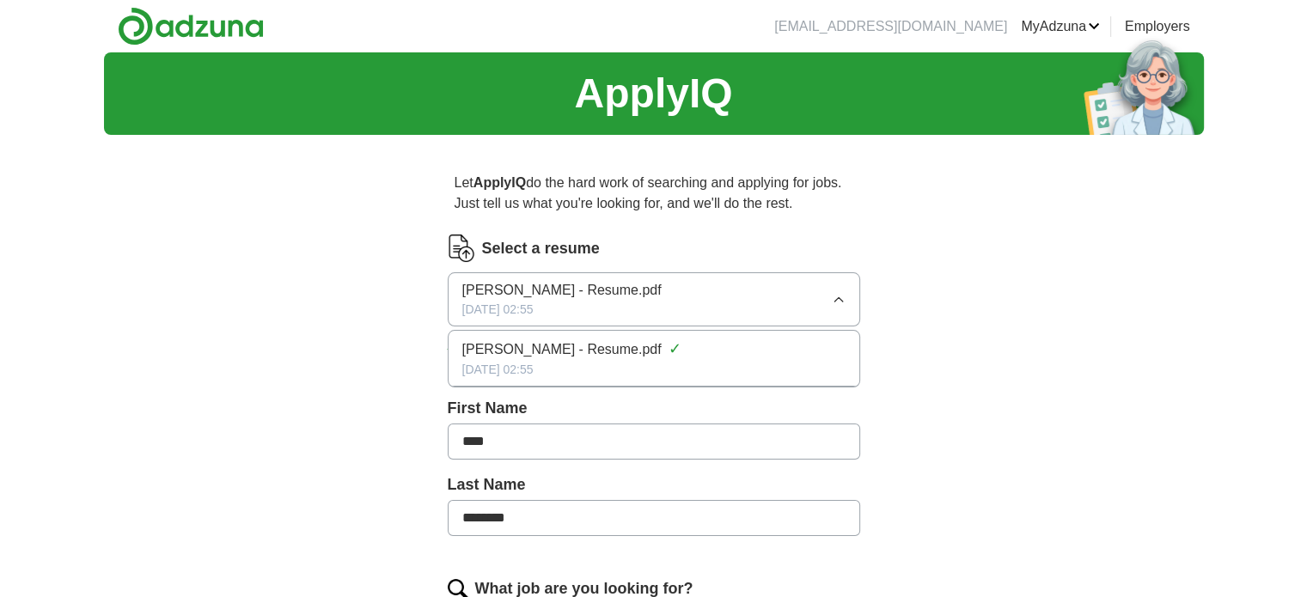
drag, startPoint x: 633, startPoint y: 356, endPoint x: 528, endPoint y: 305, distance: 116.4
click at [528, 305] on span "[DATE] 02:55" at bounding box center [497, 310] width 71 height 18
click at [849, 302] on button "Neha Kosaraju - Resume.pdf 09/17/2025, 02:55" at bounding box center [654, 299] width 412 height 54
drag, startPoint x: 681, startPoint y: 337, endPoint x: 930, endPoint y: 426, distance: 263.9
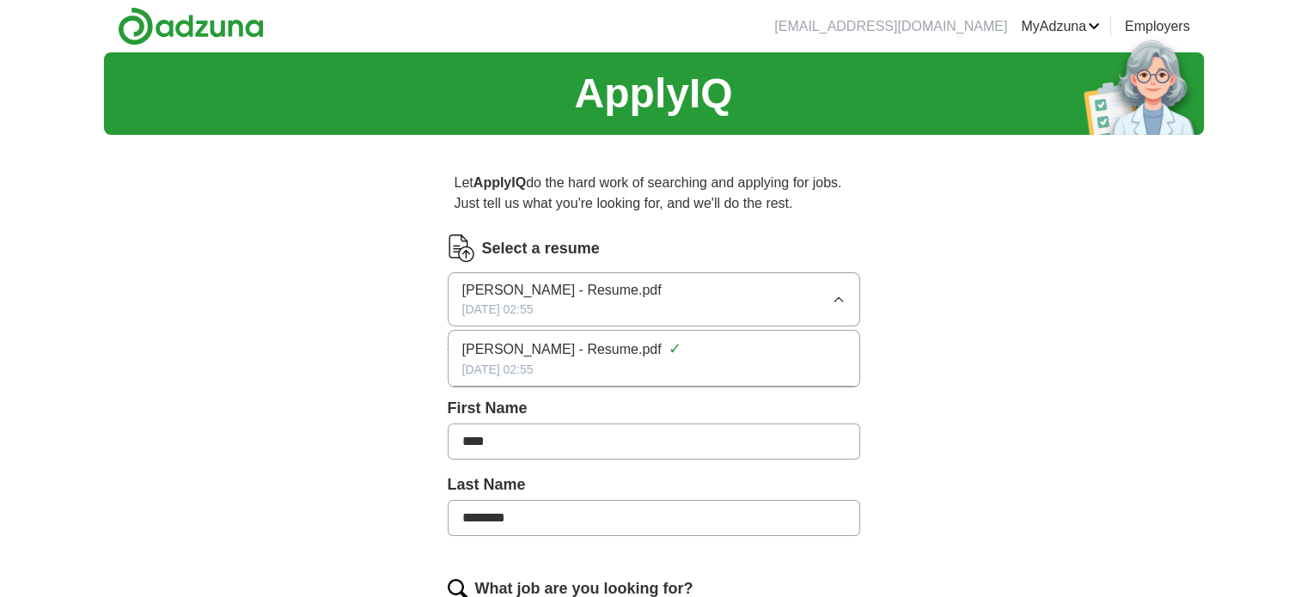
click at [1057, 20] on link "MyAdzuna" at bounding box center [1060, 26] width 79 height 21
click at [1087, 28] on link "MyAdzuna" at bounding box center [1060, 26] width 79 height 21
click at [0, 0] on link "Posted jobs" at bounding box center [0, 0] width 0 height 0
click at [0, 0] on link "Preferences" at bounding box center [0, 0] width 0 height 0
